Goal: Information Seeking & Learning: Learn about a topic

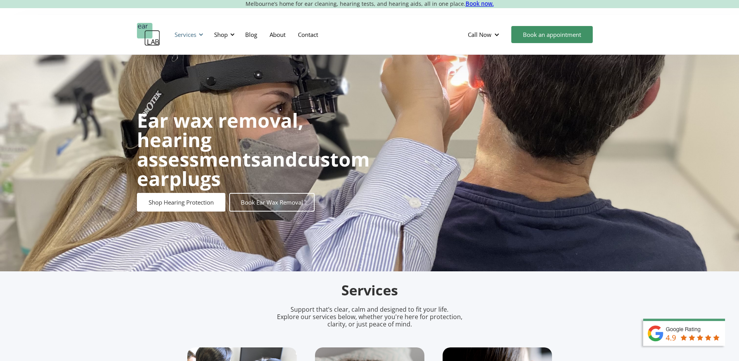
click at [191, 39] on div "Services" at bounding box center [188, 34] width 36 height 23
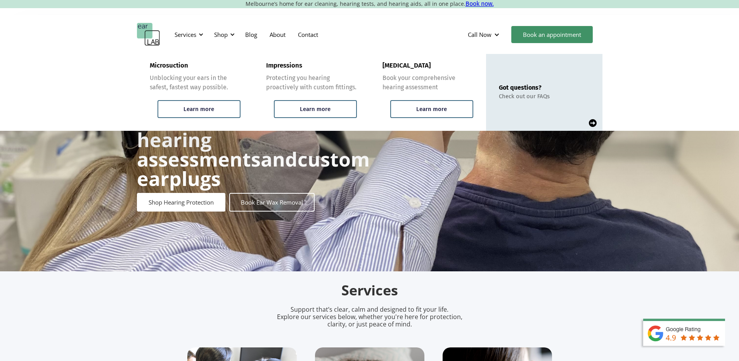
click at [111, 168] on div "Ear wax removal, hearing assessments and custom earplugs Shop Hearing Protectio…" at bounding box center [369, 163] width 739 height 216
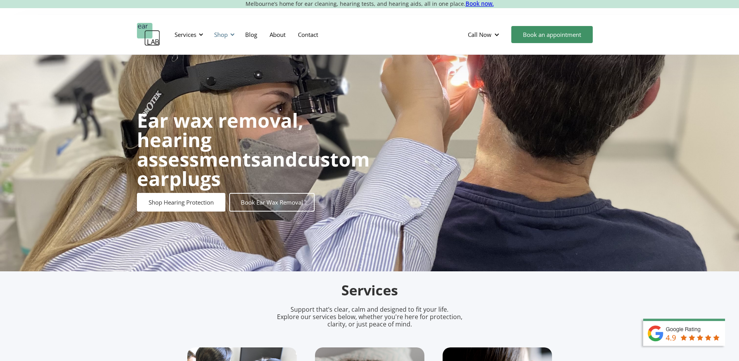
click at [223, 37] on div "Shop" at bounding box center [221, 35] width 14 height 8
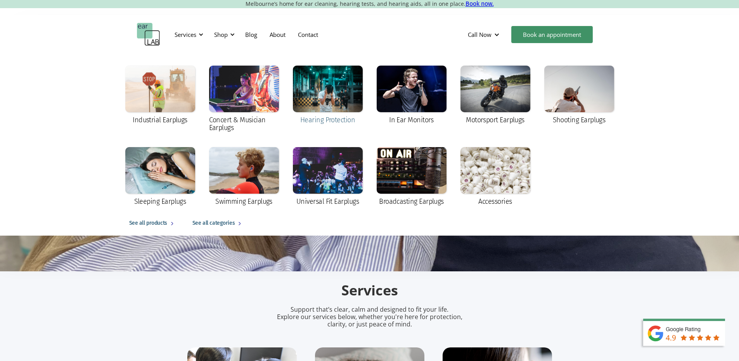
click at [307, 108] on div at bounding box center [328, 89] width 70 height 47
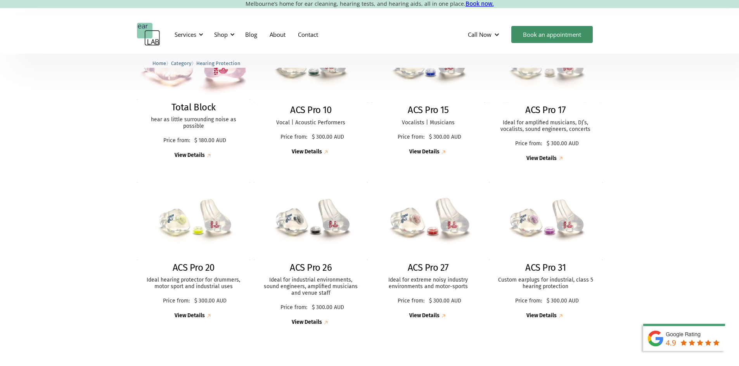
scroll to position [310, 0]
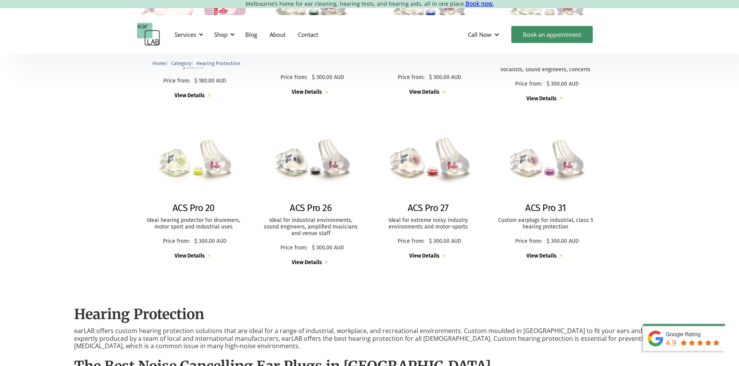
click at [456, 170] on img at bounding box center [428, 162] width 122 height 84
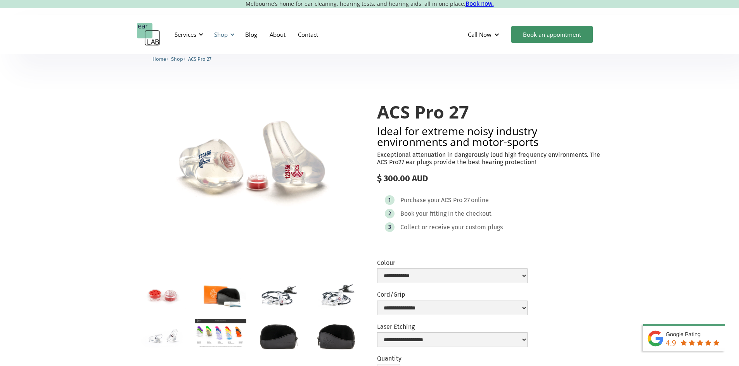
click at [214, 38] on div "Shop" at bounding box center [223, 34] width 28 height 23
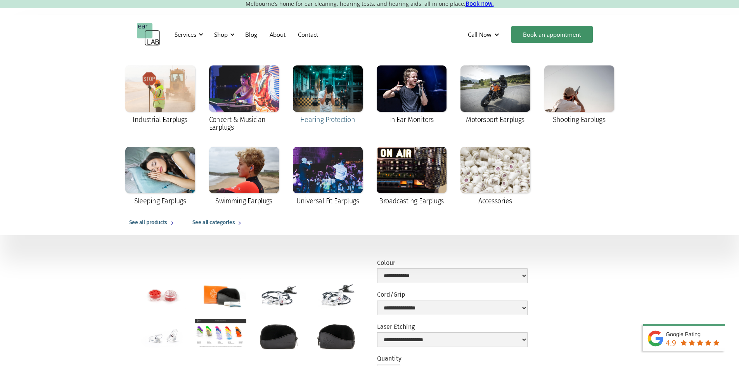
click at [341, 105] on div at bounding box center [328, 89] width 70 height 47
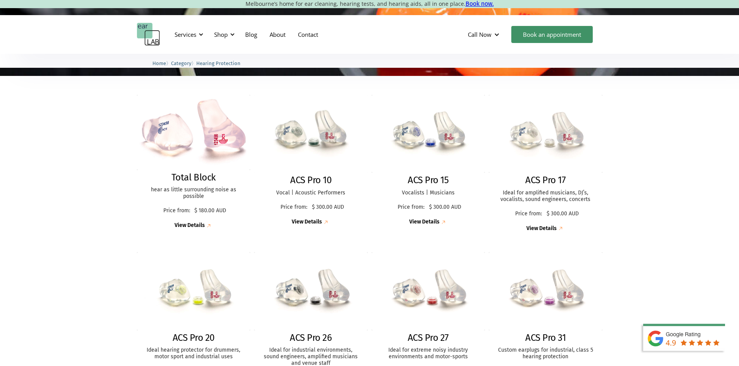
scroll to position [194, 0]
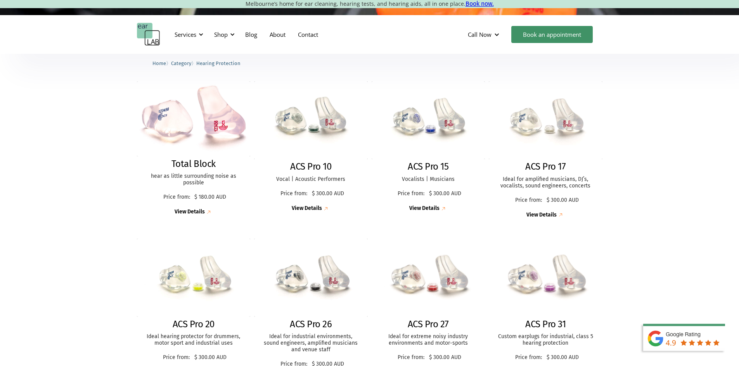
click at [554, 286] on img at bounding box center [545, 278] width 120 height 83
click at [435, 290] on img at bounding box center [427, 278] width 123 height 85
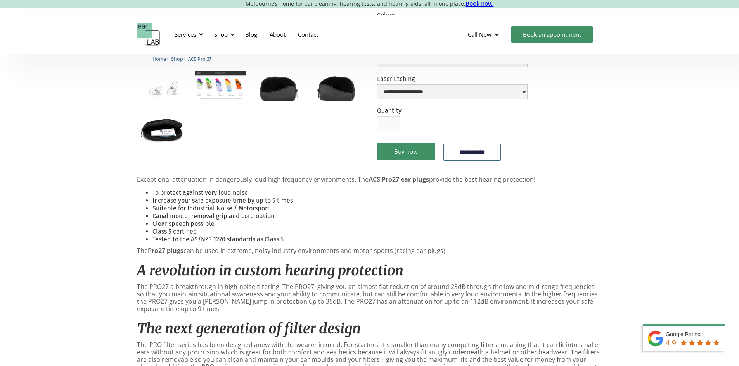
scroll to position [310, 0]
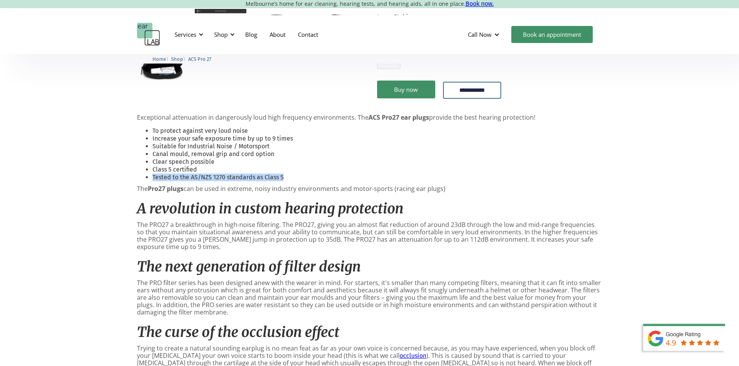
drag, startPoint x: 152, startPoint y: 187, endPoint x: 287, endPoint y: 187, distance: 134.2
click at [287, 181] on li "Tested to the AS/NZS 1270 standards as Class 5" at bounding box center [377, 178] width 450 height 8
copy li "Tested to the AS/NZS 1270 standards as Class 5"
click at [313, 181] on li "Tested to the AS/NZS 1270 standards as Class 5" at bounding box center [377, 178] width 450 height 8
